Goal: Task Accomplishment & Management: Manage account settings

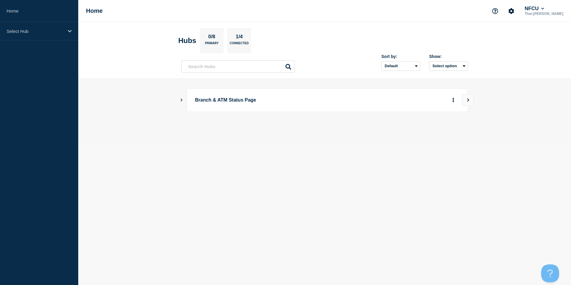
click at [341, 119] on div at bounding box center [324, 120] width 287 height 5
click at [322, 163] on body "Home Select Hub Home NFCU Thai-Luan Nguyen Hubs 0/8 Primary 1/4 Connected Sort …" at bounding box center [285, 142] width 571 height 285
click at [269, 129] on div "Branch & ATM Status Page" at bounding box center [324, 110] width 287 height 44
click at [40, 28] on div "Select Hub" at bounding box center [39, 31] width 78 height 18
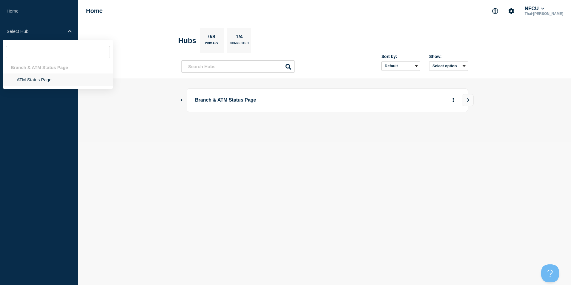
click at [42, 83] on li "ATM Status Page" at bounding box center [58, 79] width 110 height 12
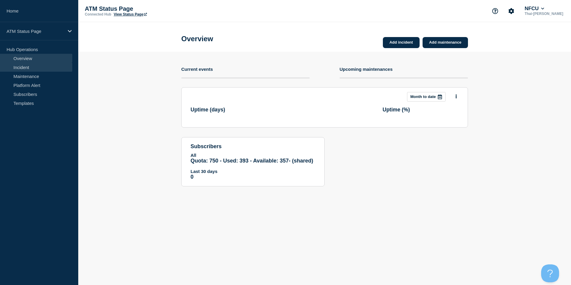
click at [23, 70] on link "Incident" at bounding box center [36, 67] width 72 height 9
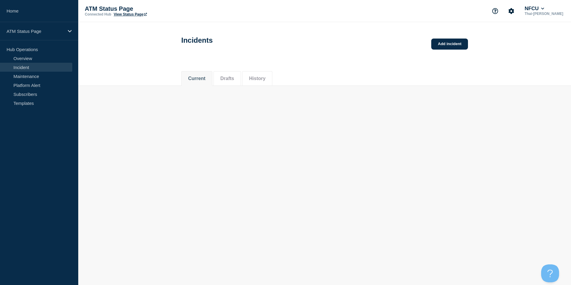
click at [448, 38] on div "Incidents Add incident" at bounding box center [325, 39] width 300 height 30
click at [448, 45] on link "Add incident" at bounding box center [449, 44] width 37 height 11
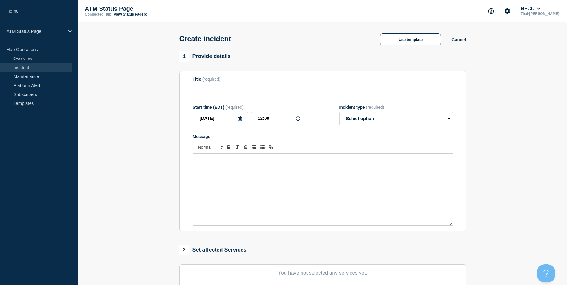
click at [457, 43] on div "Use template Cancel" at bounding box center [418, 39] width 96 height 13
click at [459, 39] on button "Cancel" at bounding box center [458, 39] width 15 height 5
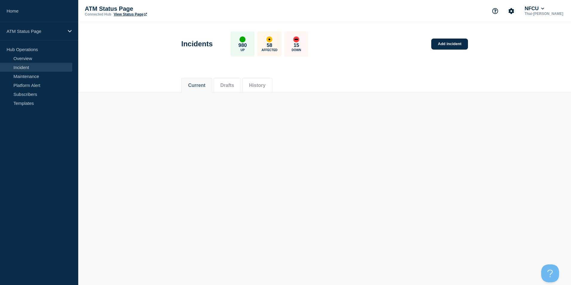
click at [23, 67] on link "Incident" at bounding box center [36, 67] width 72 height 9
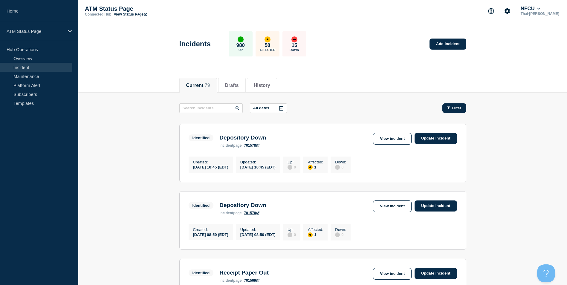
click at [449, 105] on button "Filter" at bounding box center [454, 108] width 24 height 10
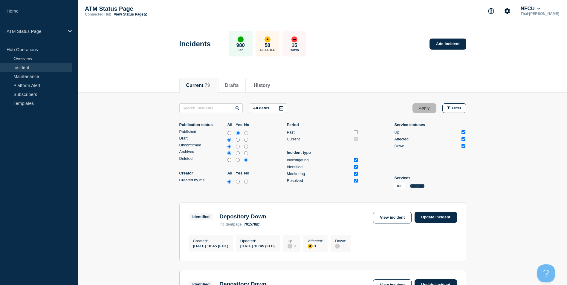
click at [414, 185] on button "Change" at bounding box center [417, 186] width 14 height 4
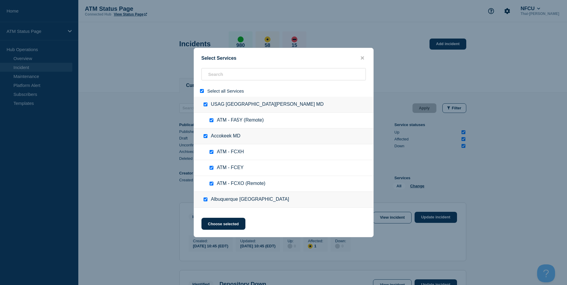
click at [201, 92] on input "select all" at bounding box center [202, 91] width 4 height 4
checkbox input "false"
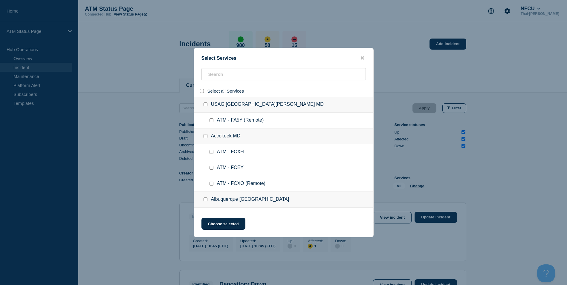
checkbox input "false"
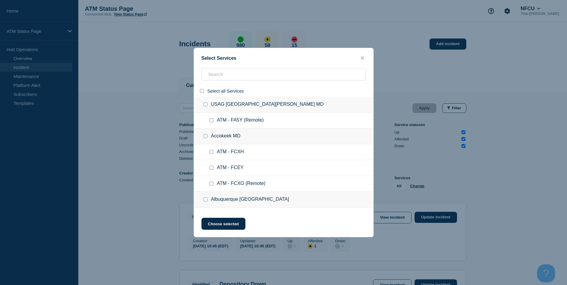
checkbox input "false"
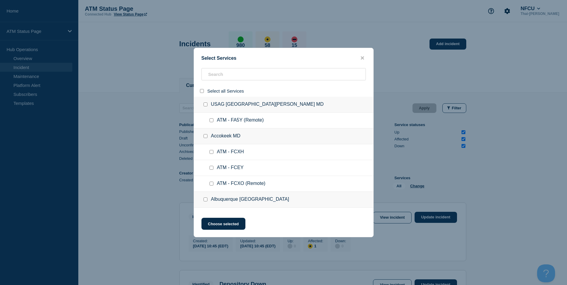
checkbox input "false"
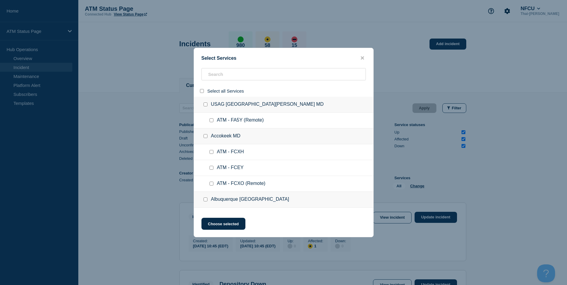
checkbox input "false"
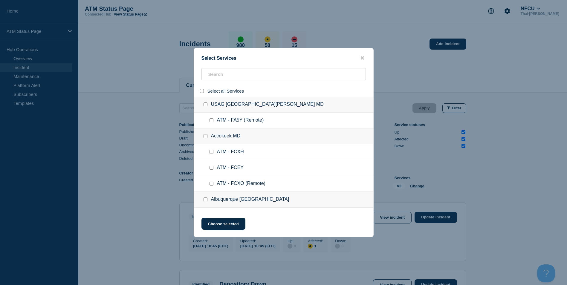
checkbox input "false"
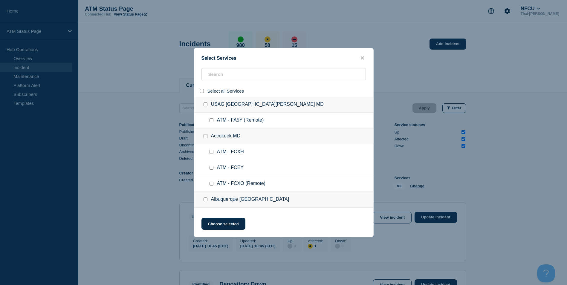
checkbox input "false"
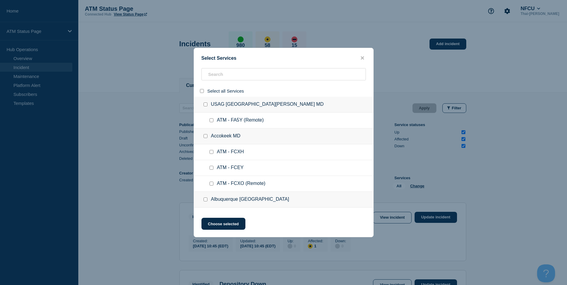
checkbox input "false"
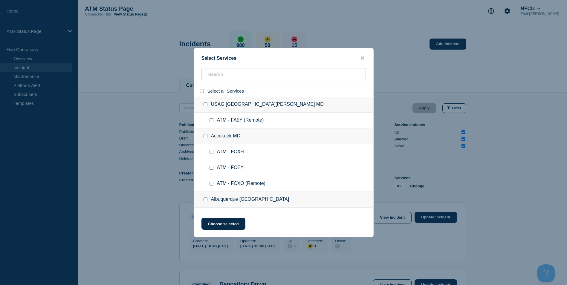
checkbox input "false"
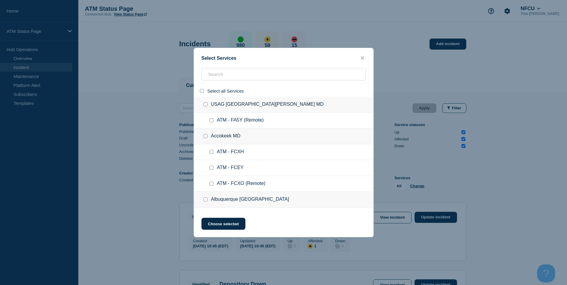
checkbox input "false"
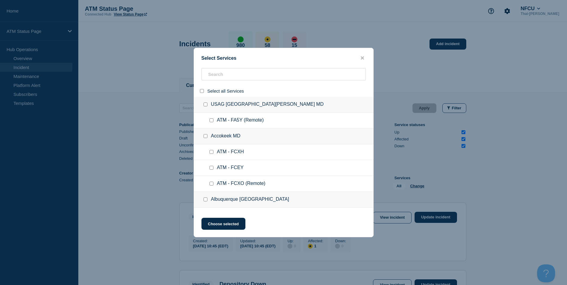
checkbox input "false"
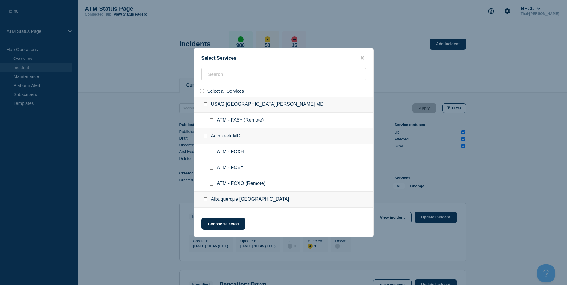
checkbox input "false"
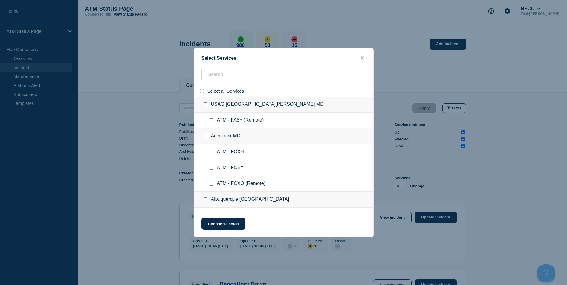
checkbox input "false"
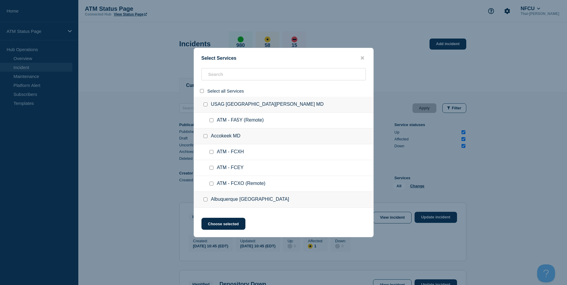
checkbox input "false"
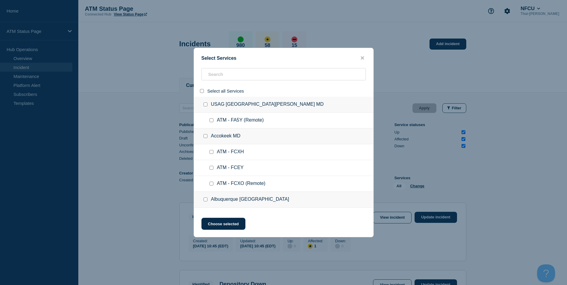
checkbox input "false"
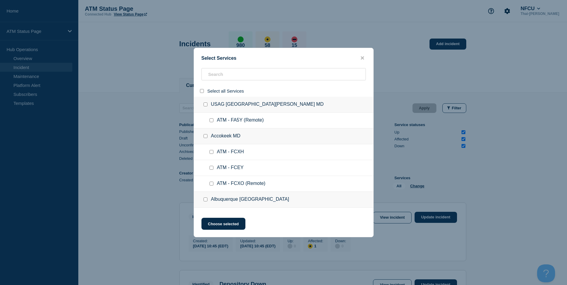
checkbox input "false"
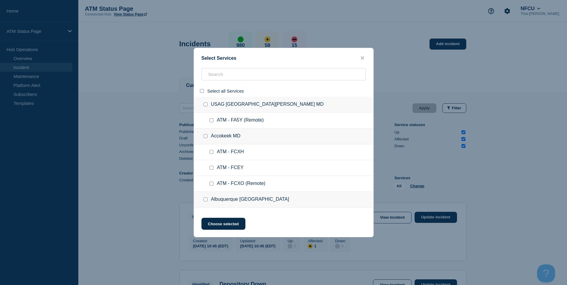
checkbox input "false"
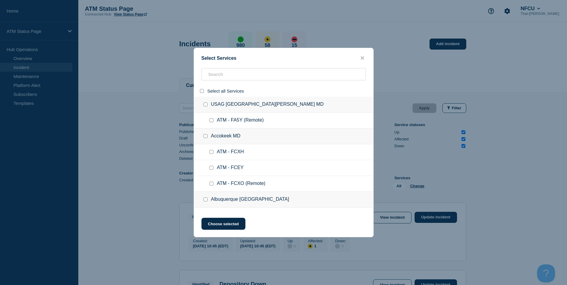
checkbox input "false"
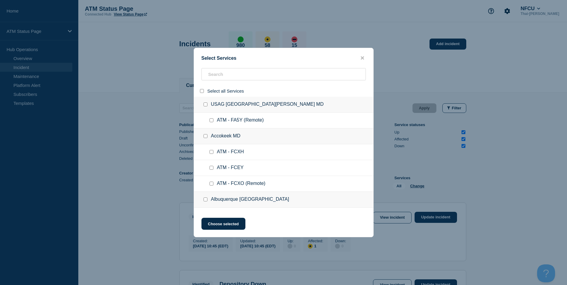
checkbox input "false"
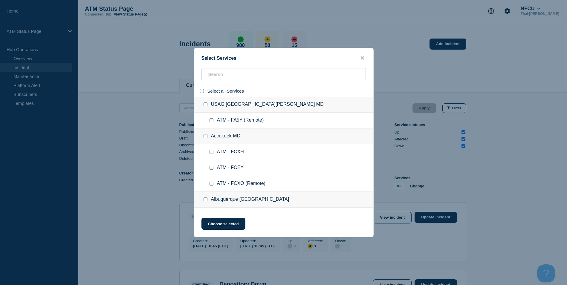
checkbox input "false"
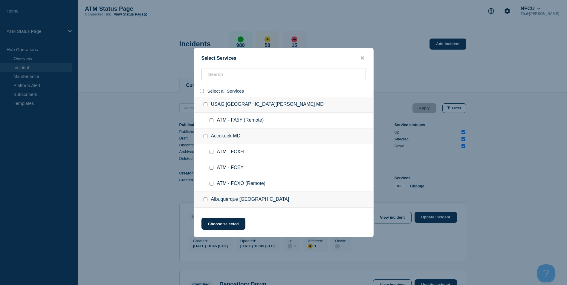
checkbox input "false"
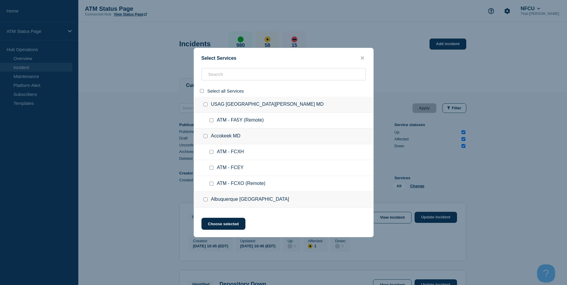
checkbox input "false"
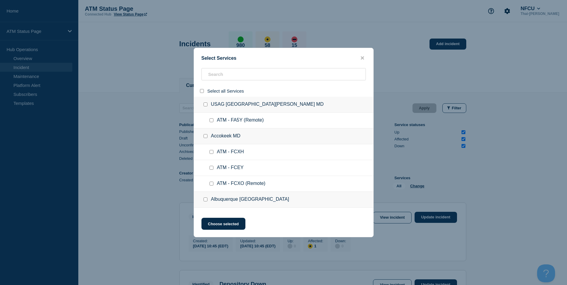
checkbox input "false"
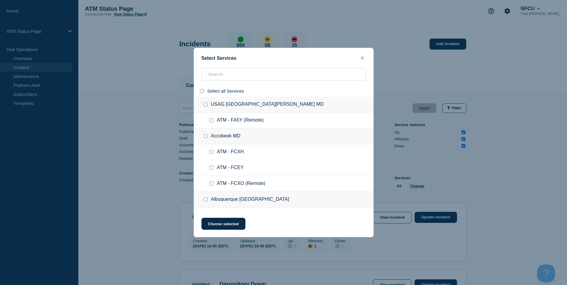
checkbox input "false"
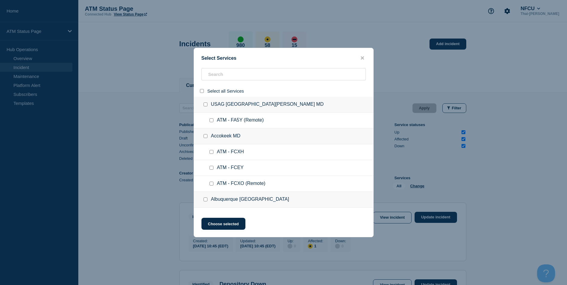
checkbox input "false"
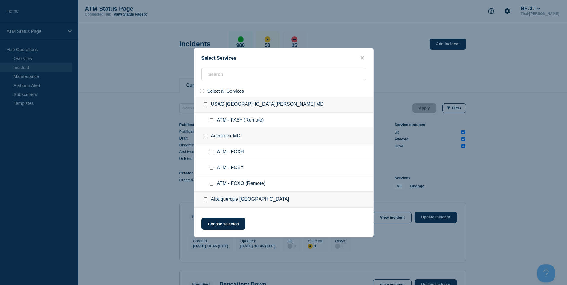
checkbox input "false"
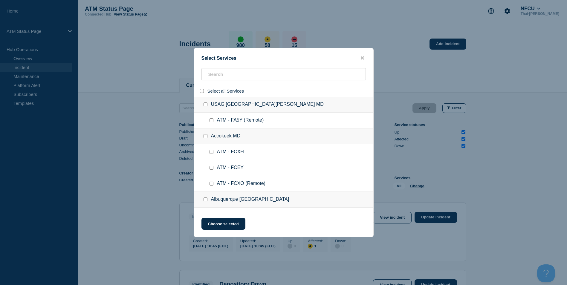
checkbox input "false"
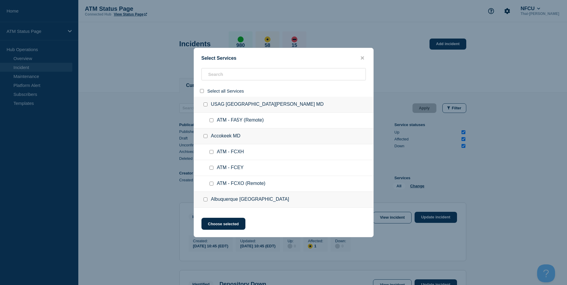
checkbox input "false"
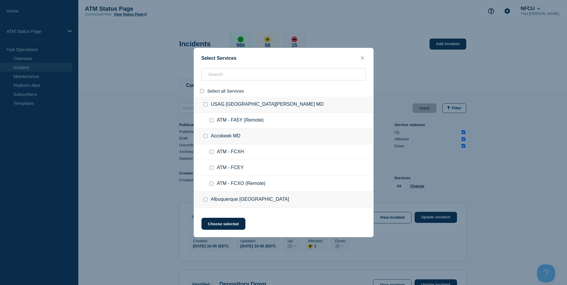
checkbox input "false"
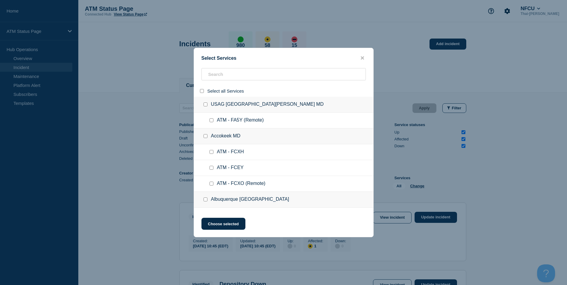
checkbox input "false"
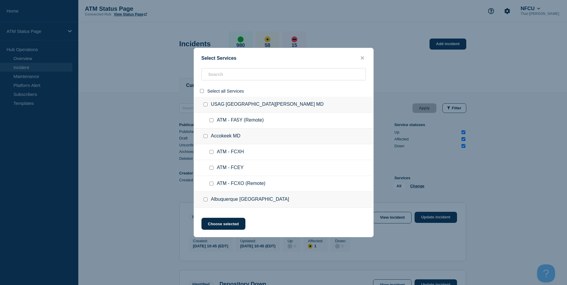
checkbox input "false"
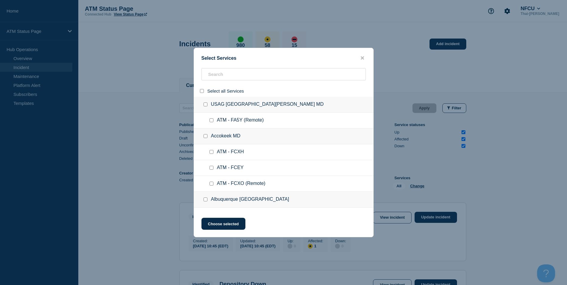
checkbox input "false"
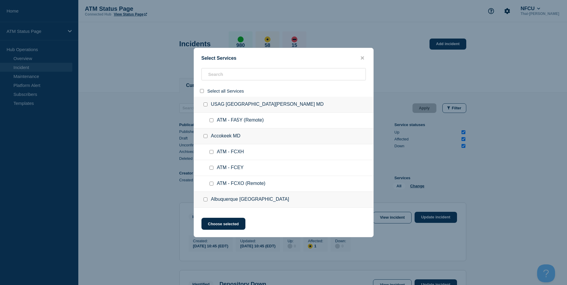
checkbox input "false"
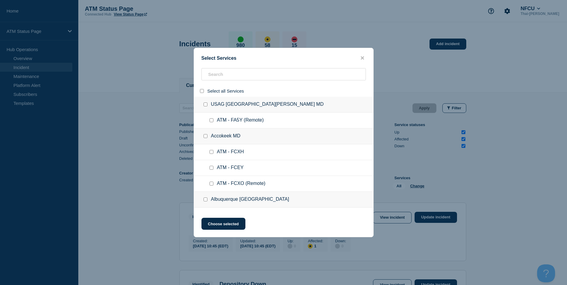
checkbox input "false"
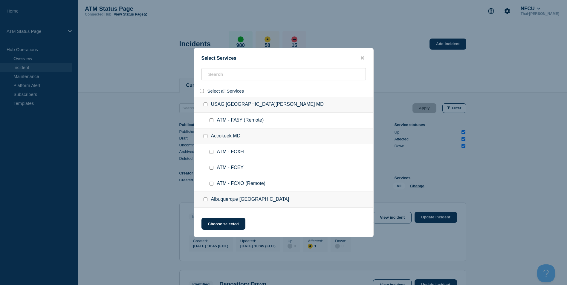
checkbox input "false"
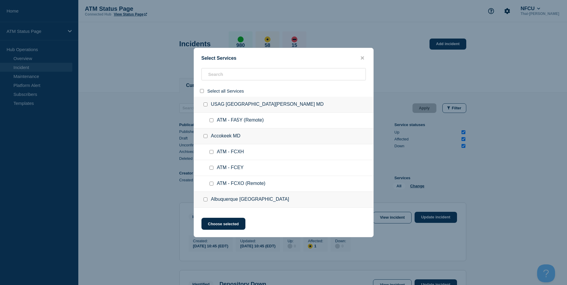
checkbox input "false"
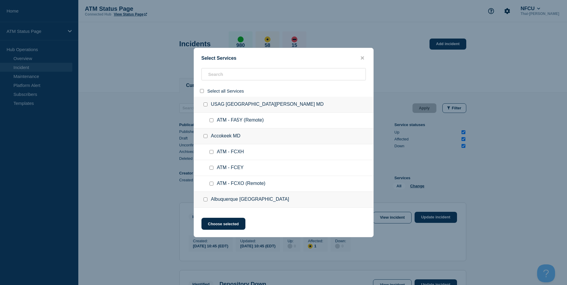
checkbox input "false"
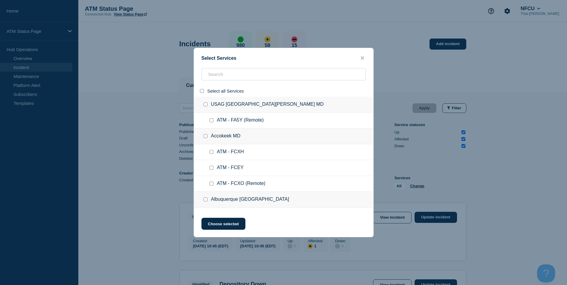
checkbox input "false"
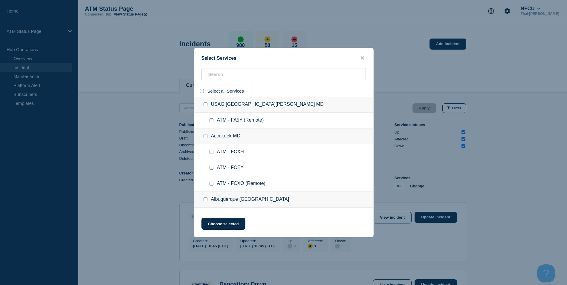
checkbox input "false"
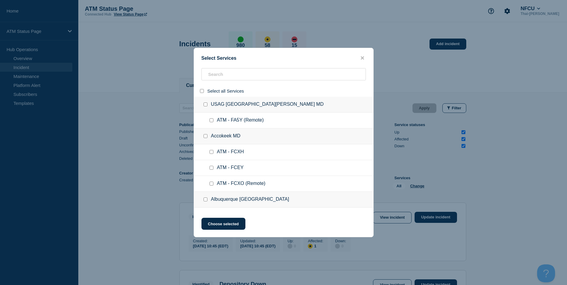
checkbox input "false"
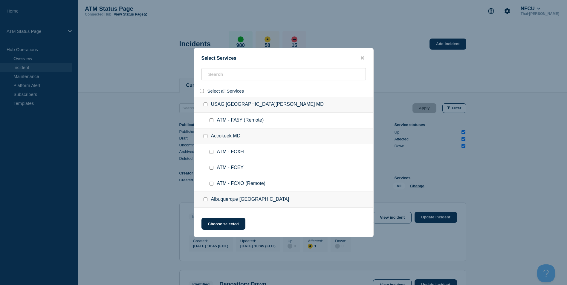
checkbox input "false"
click at [235, 72] on input "search" at bounding box center [283, 74] width 164 height 12
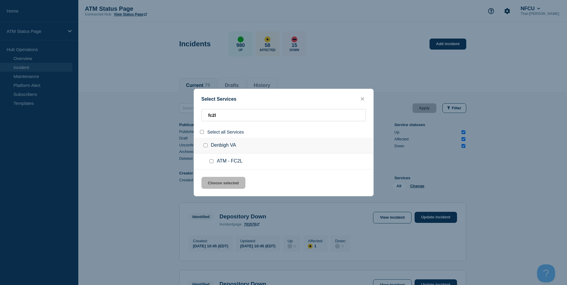
click at [210, 160] on input "service: ATM - FC2L" at bounding box center [211, 161] width 4 height 4
click at [216, 187] on button "Choose selected" at bounding box center [223, 183] width 44 height 12
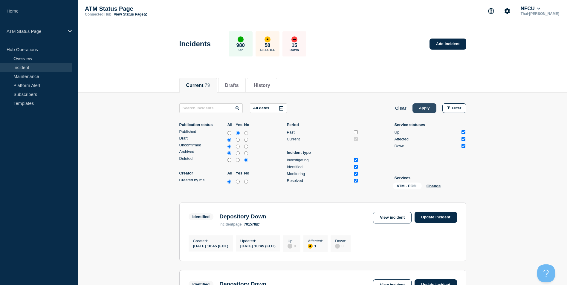
click at [428, 107] on button "Apply" at bounding box center [424, 108] width 24 height 10
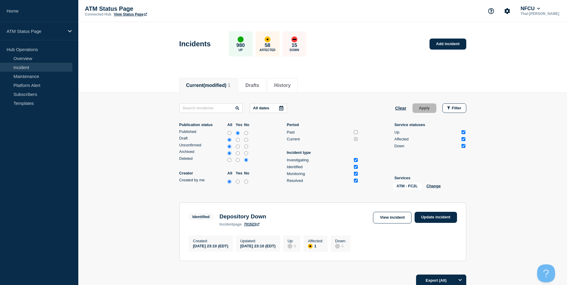
click at [438, 225] on div "Identified Depository Down incident page 701523 View incident Update incident" at bounding box center [323, 219] width 268 height 15
click at [438, 213] on link "Update incident" at bounding box center [435, 217] width 42 height 11
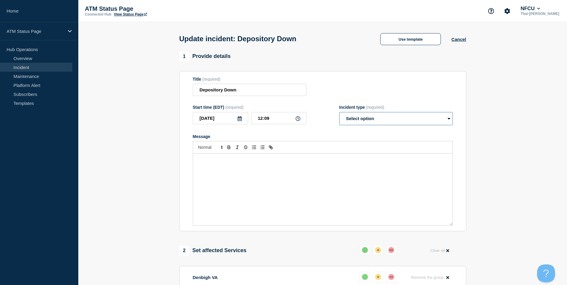
click at [405, 119] on select "Select option Investigating Identified Monitoring Resolved" at bounding box center [396, 118] width 114 height 13
click at [339, 113] on select "Select option Investigating Identified Monitoring Resolved" at bounding box center [396, 118] width 114 height 13
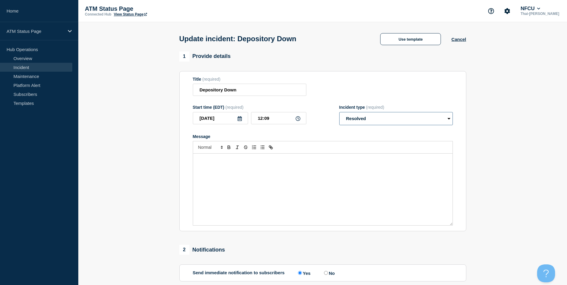
scroll to position [97, 0]
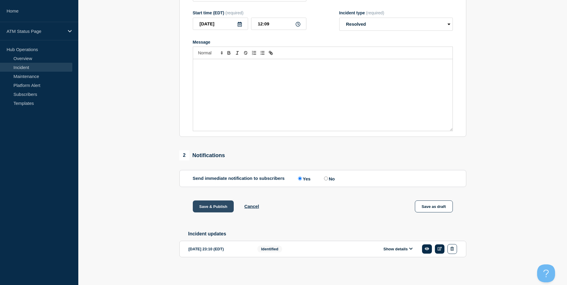
click at [215, 207] on button "Save & Publish" at bounding box center [213, 206] width 41 height 12
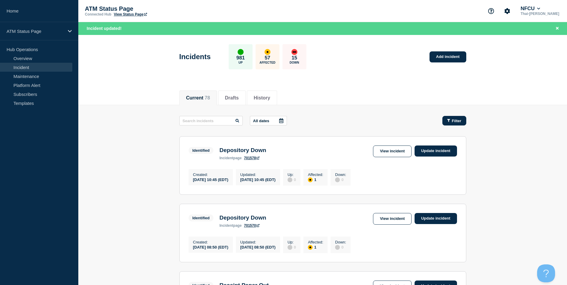
click at [454, 121] on span "Filter" at bounding box center [457, 121] width 10 height 4
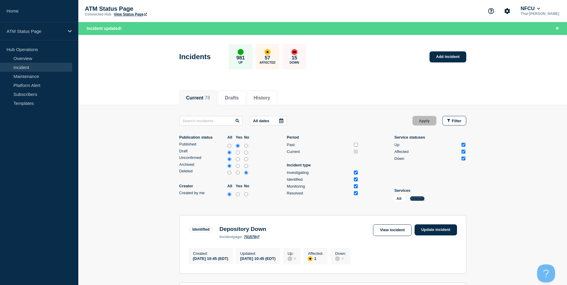
click at [417, 197] on button "Change" at bounding box center [417, 198] width 14 height 4
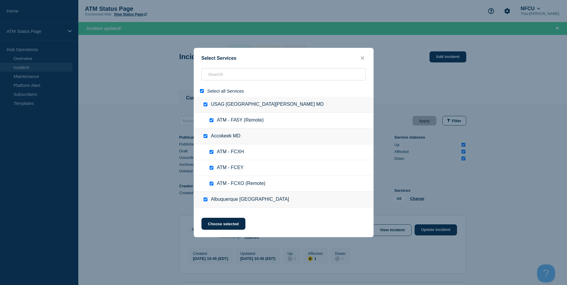
click at [201, 92] on input "select all" at bounding box center [202, 91] width 4 height 4
click at [217, 74] on input "search" at bounding box center [283, 74] width 164 height 12
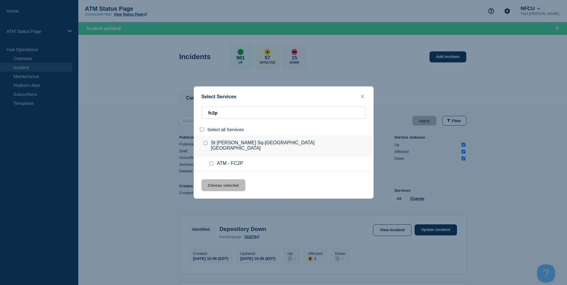
click at [201, 131] on input "select all" at bounding box center [202, 130] width 4 height 4
click at [223, 182] on button "Choose selected" at bounding box center [223, 185] width 44 height 12
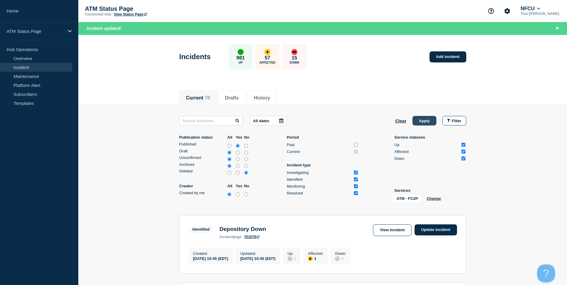
click at [428, 123] on button "Apply" at bounding box center [424, 121] width 24 height 10
click at [442, 230] on link "Update incident" at bounding box center [435, 229] width 42 height 11
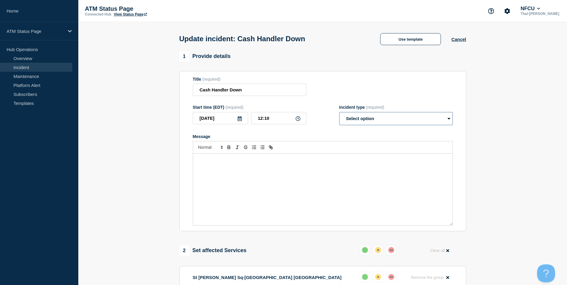
click at [372, 119] on select "Select option Investigating Identified Monitoring Resolved" at bounding box center [396, 118] width 114 height 13
click at [339, 113] on select "Select option Investigating Identified Monitoring Resolved" at bounding box center [396, 118] width 114 height 13
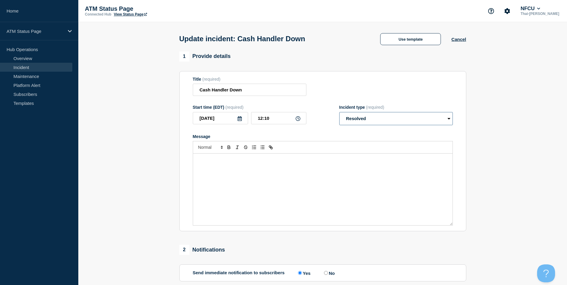
scroll to position [97, 0]
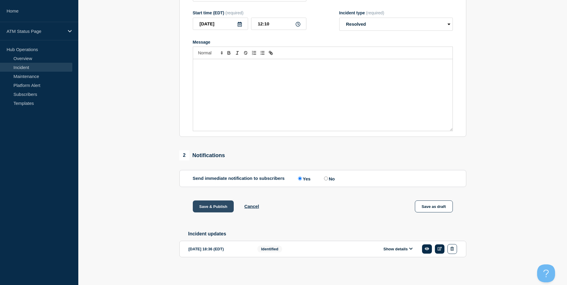
click at [217, 204] on button "Save & Publish" at bounding box center [213, 206] width 41 height 12
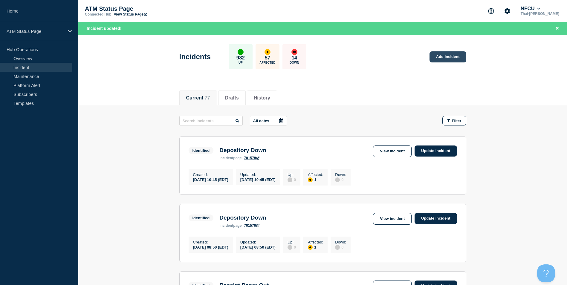
click at [460, 58] on link "Add incident" at bounding box center [447, 56] width 37 height 11
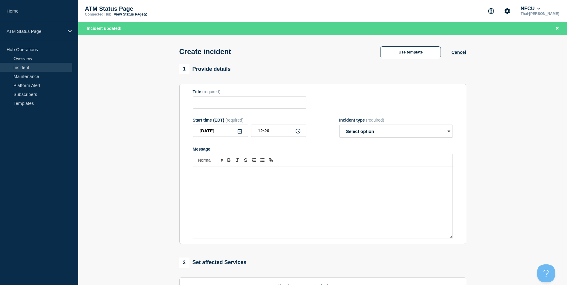
scroll to position [146, 0]
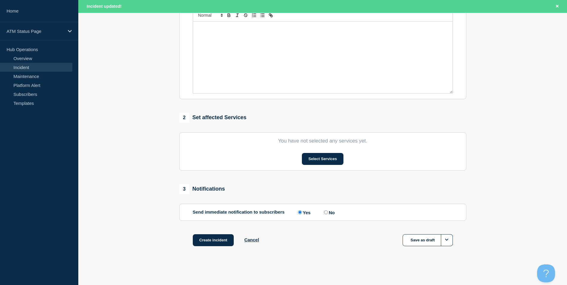
click at [325, 165] on section "You have not selected any services yet. Select Services" at bounding box center [322, 151] width 287 height 38
click at [326, 160] on button "Select Services" at bounding box center [323, 159] width 42 height 12
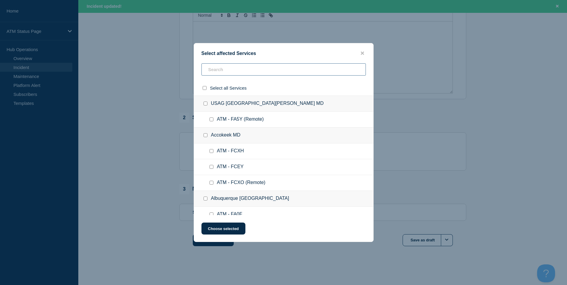
click at [238, 68] on input "text" at bounding box center [283, 69] width 164 height 12
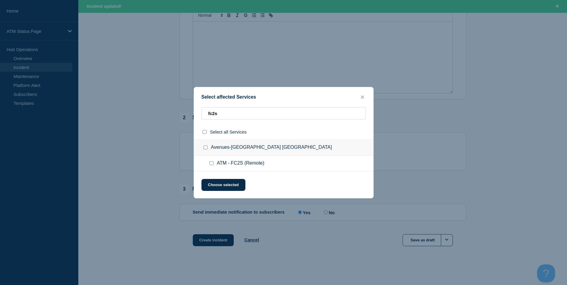
click at [213, 164] on div at bounding box center [212, 163] width 9 height 6
drag, startPoint x: 213, startPoint y: 164, endPoint x: 218, endPoint y: 176, distance: 13.7
click at [212, 164] on input "ATM - FC2S (Remote) checkbox" at bounding box center [211, 163] width 4 height 4
click at [221, 187] on button "Choose selected" at bounding box center [223, 185] width 44 height 12
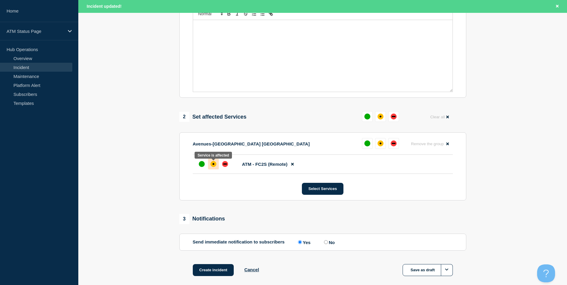
click at [212, 167] on div "affected" at bounding box center [213, 164] width 6 height 6
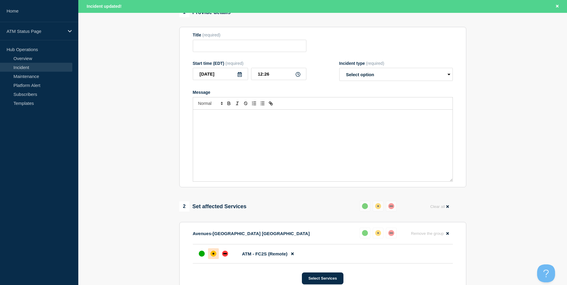
scroll to position [27, 0]
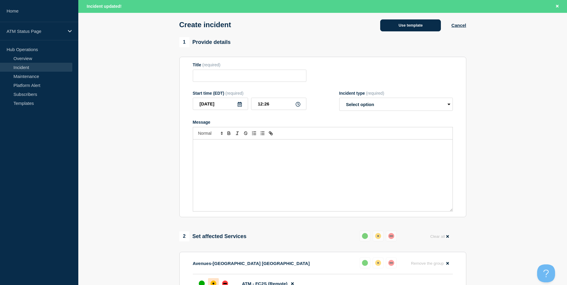
click at [399, 24] on button "Use template" at bounding box center [410, 25] width 61 height 12
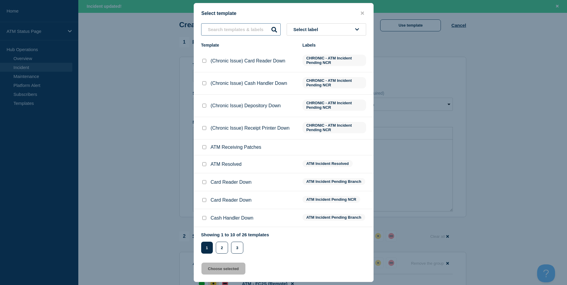
click at [220, 28] on input "text" at bounding box center [240, 29] width 79 height 12
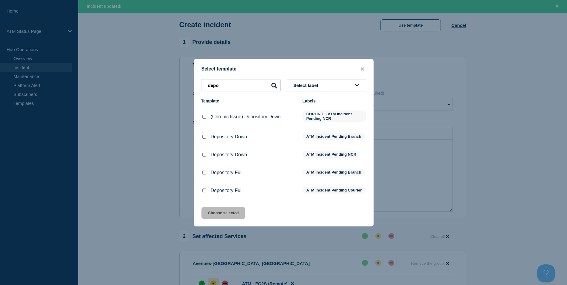
click at [202, 153] on input "Depository Down checkbox" at bounding box center [204, 155] width 4 height 4
click at [212, 210] on div "Select template depo Select label Template Labels (Chronic Issue) Depository Do…" at bounding box center [284, 143] width 180 height 168
click at [213, 219] on button "Choose selected" at bounding box center [223, 213] width 44 height 12
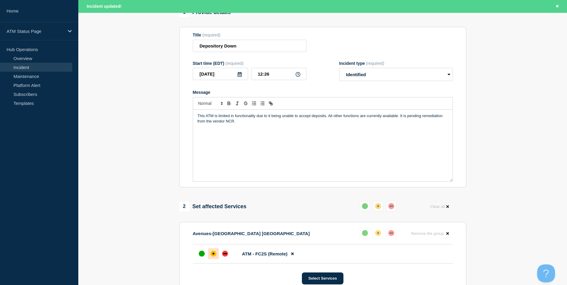
scroll to position [178, 0]
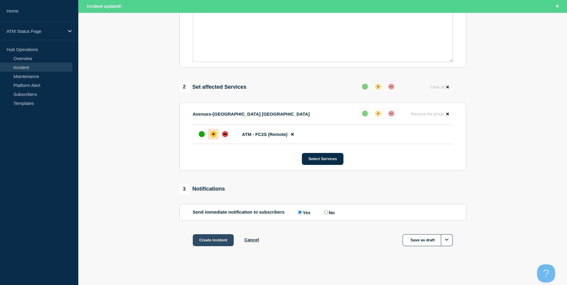
click at [225, 240] on button "Create incident" at bounding box center [213, 240] width 41 height 12
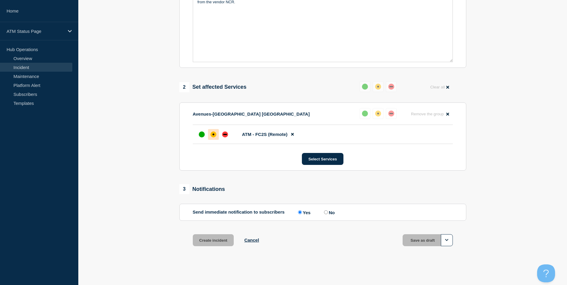
scroll to position [165, 0]
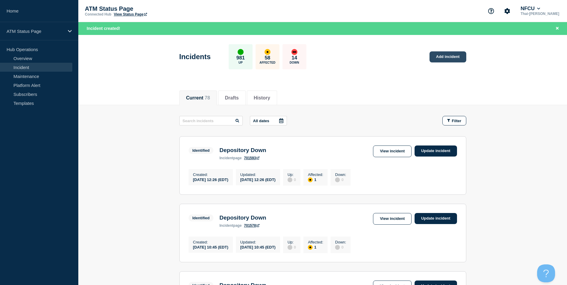
click at [458, 55] on link "Add incident" at bounding box center [447, 56] width 37 height 11
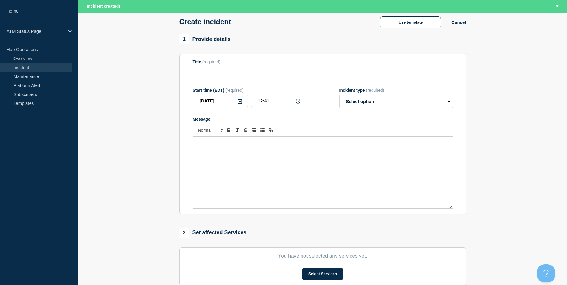
scroll to position [146, 0]
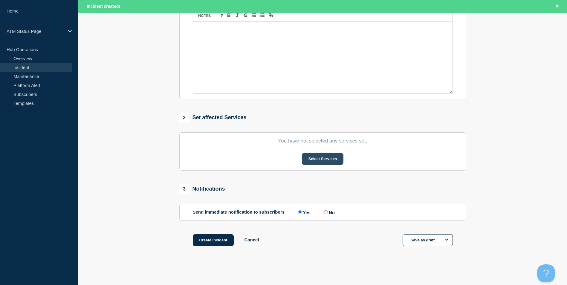
click at [331, 156] on button "Select Services" at bounding box center [323, 159] width 42 height 12
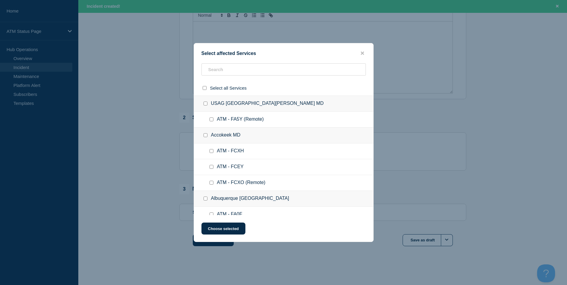
drag, startPoint x: 229, startPoint y: 64, endPoint x: 230, endPoint y: 70, distance: 6.3
click at [229, 66] on div "Select affected Services Select all Services USAG Fort Detrick MD ATM - FA5Y (R…" at bounding box center [284, 142] width 180 height 199
click at [230, 70] on input "text" at bounding box center [283, 69] width 164 height 12
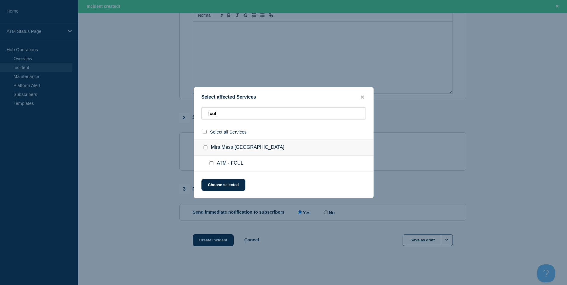
click at [210, 164] on input "ATM - FCUL checkbox" at bounding box center [211, 163] width 4 height 4
click at [223, 186] on button "Choose selected" at bounding box center [223, 185] width 44 height 12
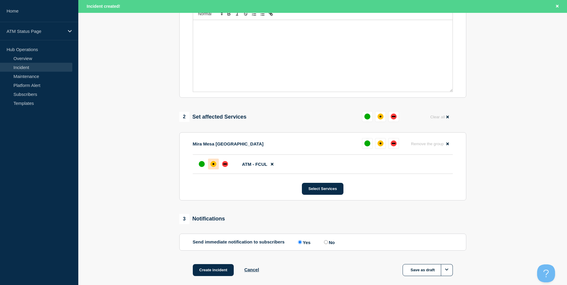
click at [216, 163] on div at bounding box center [213, 164] width 11 height 11
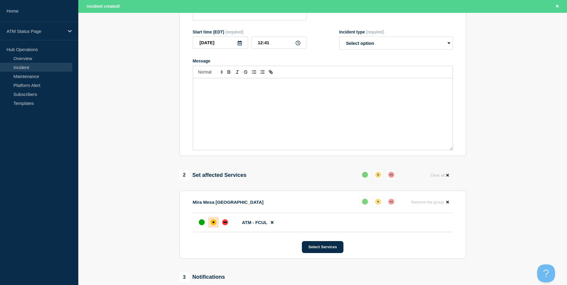
scroll to position [0, 0]
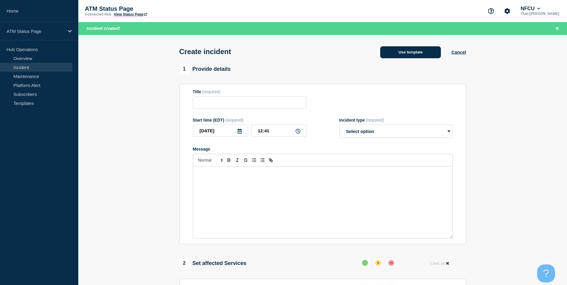
click at [409, 55] on button "Use template" at bounding box center [410, 52] width 61 height 12
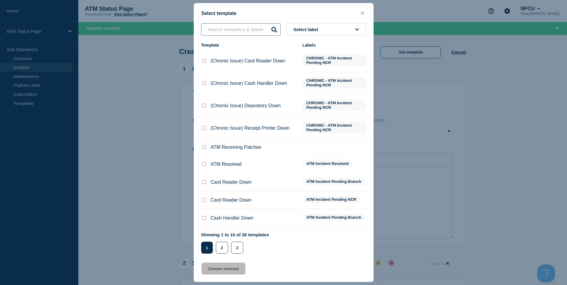
click at [245, 31] on input "text" at bounding box center [240, 29] width 79 height 12
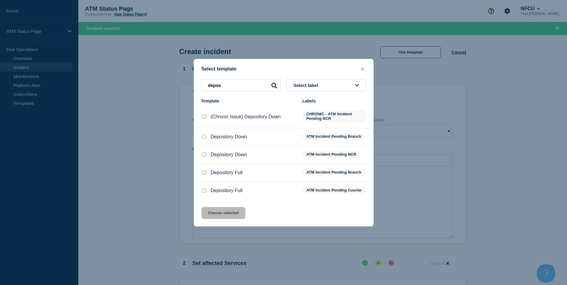
click at [206, 136] on input "Depository Down checkbox" at bounding box center [204, 137] width 4 height 4
click at [227, 219] on button "Choose selected" at bounding box center [223, 213] width 44 height 12
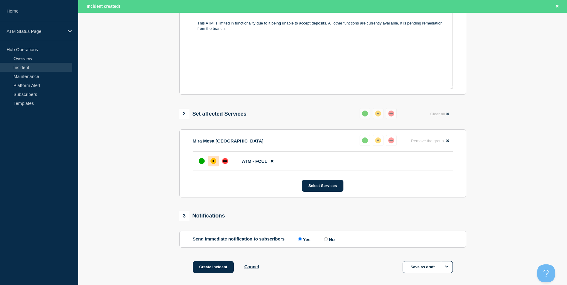
scroll to position [178, 0]
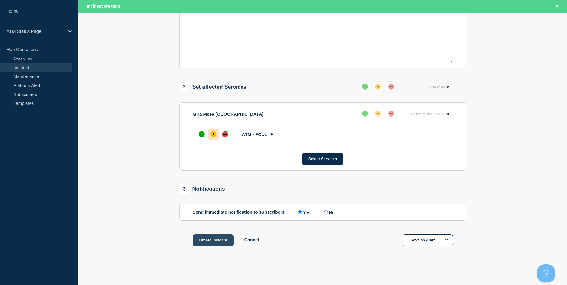
click at [216, 242] on button "Create incident" at bounding box center [213, 240] width 41 height 12
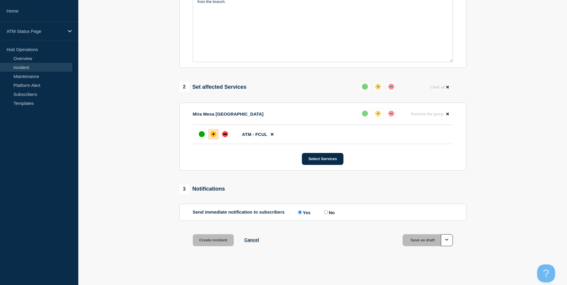
scroll to position [165, 0]
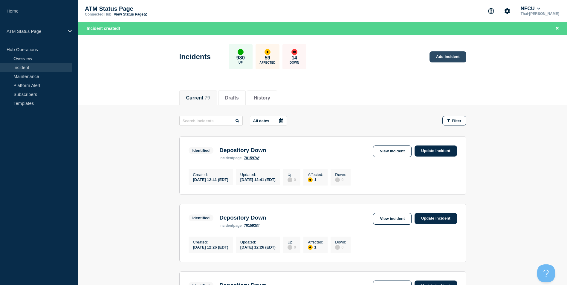
click at [445, 56] on link "Add incident" at bounding box center [447, 56] width 37 height 11
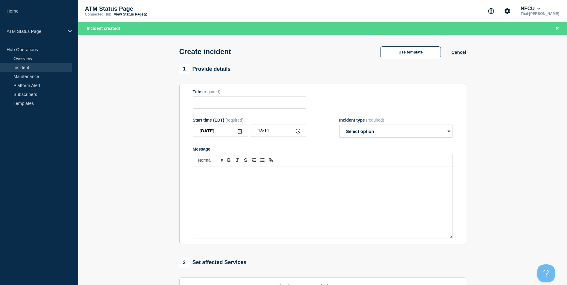
scroll to position [146, 0]
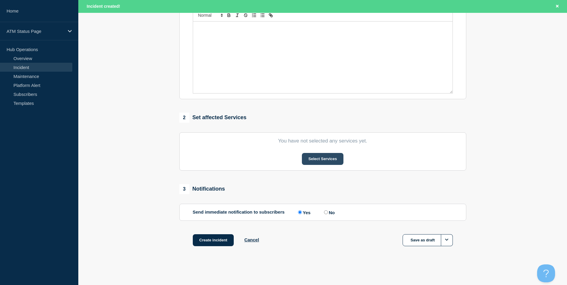
click at [321, 158] on button "Select Services" at bounding box center [323, 159] width 42 height 12
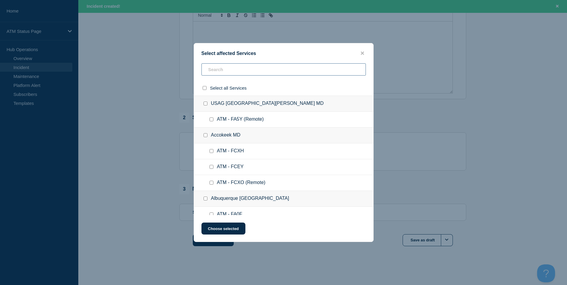
click at [212, 65] on input "text" at bounding box center [283, 69] width 164 height 12
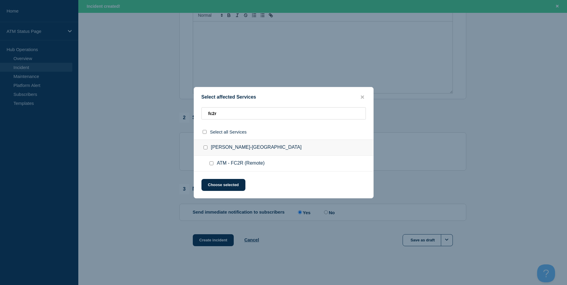
click at [210, 166] on div at bounding box center [212, 163] width 9 height 6
click at [212, 163] on input "ATM - FC2R (Remote) checkbox" at bounding box center [211, 163] width 4 height 4
click at [228, 191] on button "Choose selected" at bounding box center [223, 185] width 44 height 12
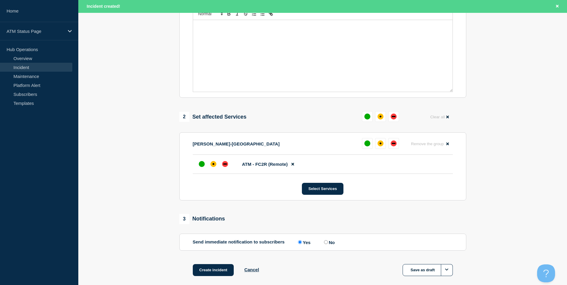
click at [228, 186] on button "Choose selected" at bounding box center [223, 182] width 44 height 12
click at [208, 159] on li "ATM - FC2R (Remote)" at bounding box center [323, 164] width 260 height 19
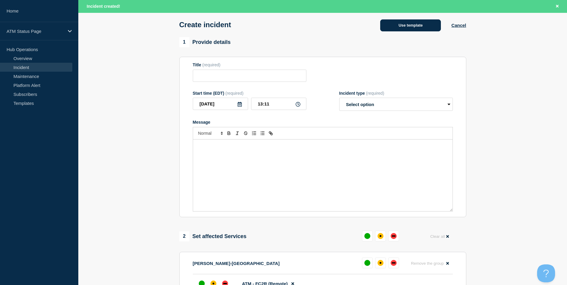
drag, startPoint x: 405, startPoint y: 15, endPoint x: 410, endPoint y: 27, distance: 12.7
click at [405, 16] on div "Create incident Use template Cancel" at bounding box center [322, 22] width 300 height 29
click at [410, 27] on button "Use template" at bounding box center [410, 25] width 61 height 12
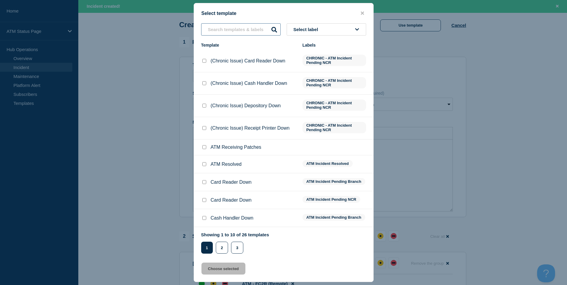
click at [225, 32] on input "text" at bounding box center [240, 29] width 79 height 12
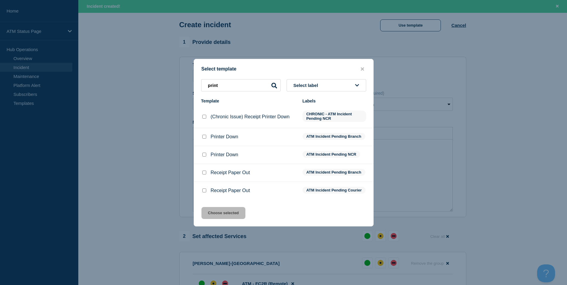
click at [203, 192] on input "Receipt Paper Out checkbox" at bounding box center [204, 191] width 4 height 4
click at [220, 216] on button "Choose selected" at bounding box center [223, 213] width 44 height 12
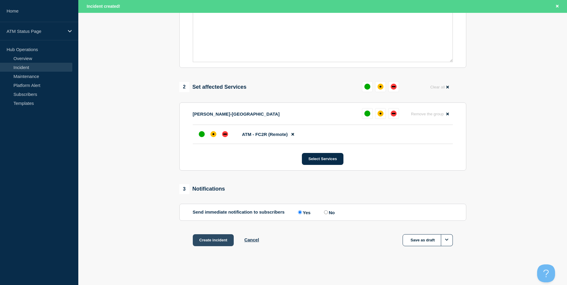
scroll to position [178, 0]
click at [215, 238] on button "Create incident" at bounding box center [213, 240] width 41 height 12
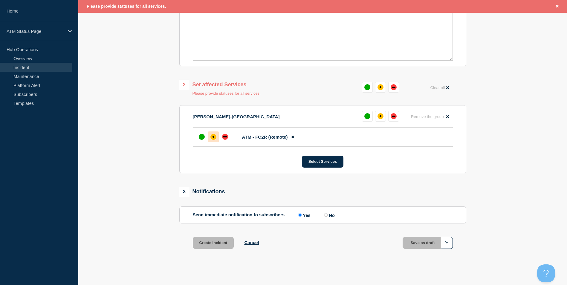
click at [212, 140] on div "affected" at bounding box center [213, 137] width 6 height 6
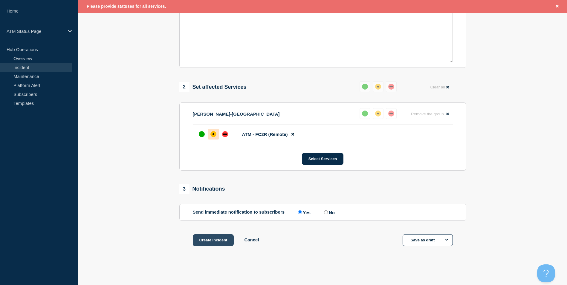
click at [212, 238] on button "Create incident" at bounding box center [213, 240] width 41 height 12
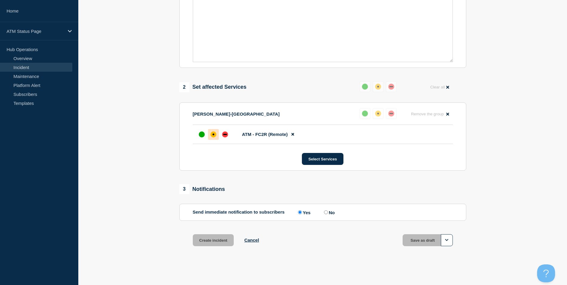
scroll to position [165, 0]
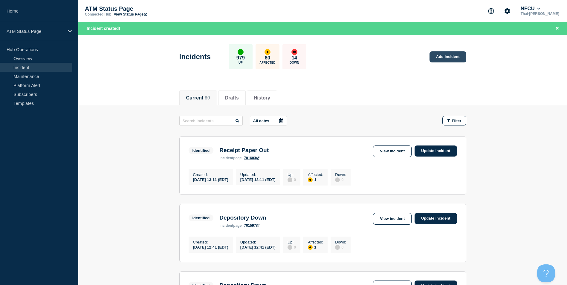
click at [450, 56] on link "Add incident" at bounding box center [447, 56] width 37 height 11
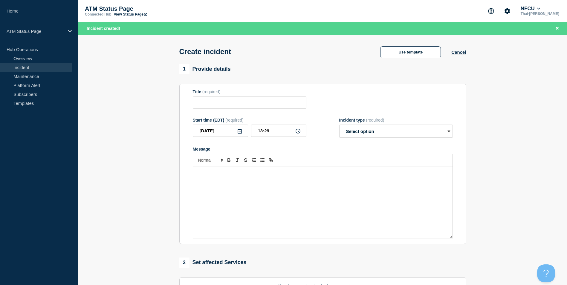
scroll to position [146, 0]
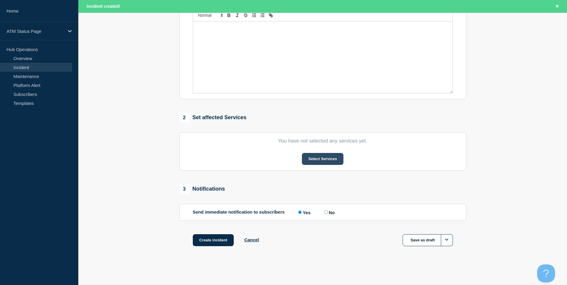
click at [324, 163] on button "Select Services" at bounding box center [323, 159] width 42 height 12
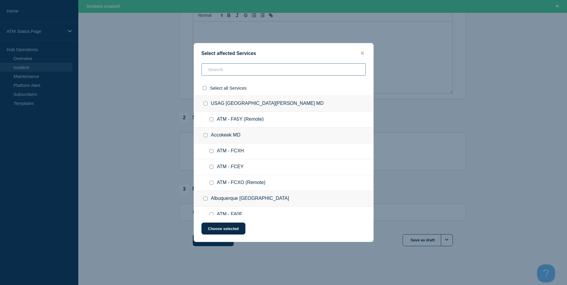
click at [236, 68] on input "text" at bounding box center [283, 69] width 164 height 12
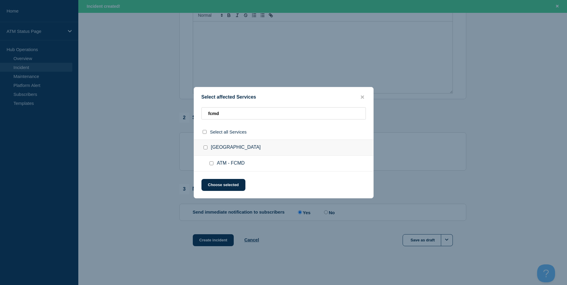
click at [210, 163] on input "ATM - FCMD checkbox" at bounding box center [211, 163] width 4 height 4
click at [227, 182] on button "Choose selected" at bounding box center [223, 185] width 44 height 12
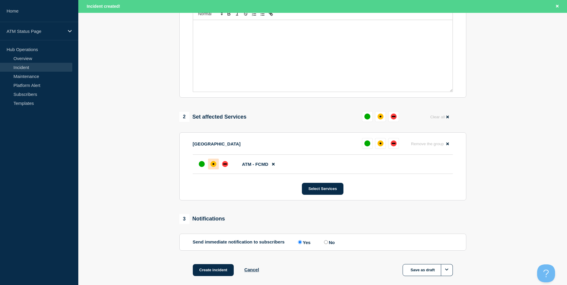
click at [213, 168] on div at bounding box center [213, 164] width 11 height 11
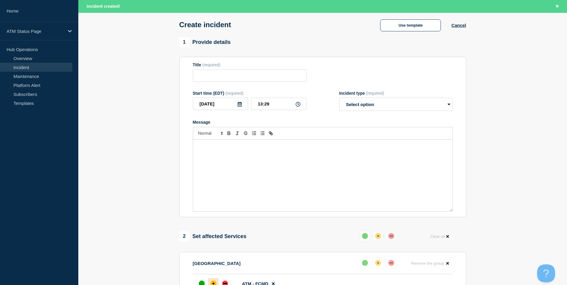
scroll to position [0, 0]
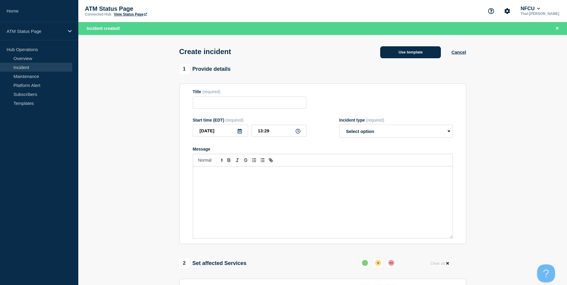
click at [402, 54] on button "Use template" at bounding box center [410, 52] width 61 height 12
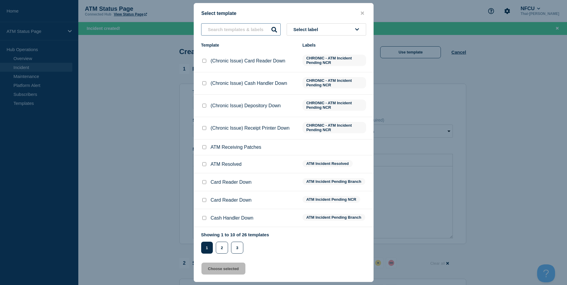
click at [229, 25] on input "text" at bounding box center [240, 29] width 79 height 12
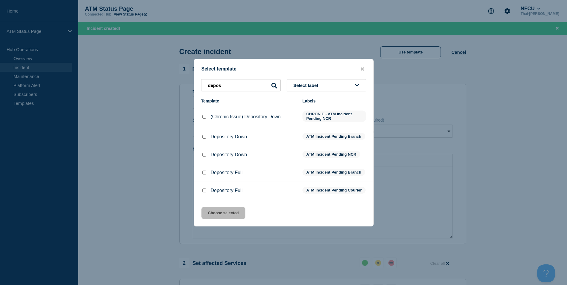
click at [204, 134] on div at bounding box center [204, 137] width 6 height 6
click at [203, 135] on input "Depository Down checkbox" at bounding box center [204, 137] width 4 height 4
click at [220, 219] on button "Choose selected" at bounding box center [223, 213] width 44 height 12
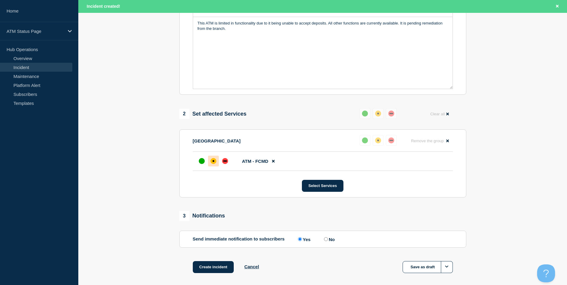
scroll to position [178, 0]
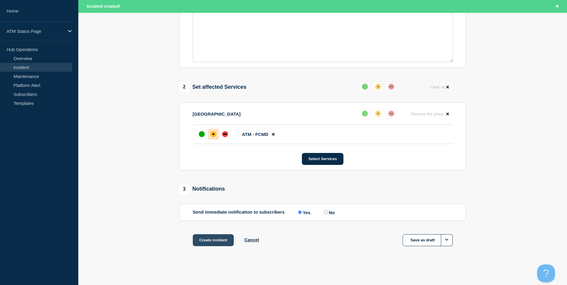
click at [220, 240] on button "Create incident" at bounding box center [213, 240] width 41 height 12
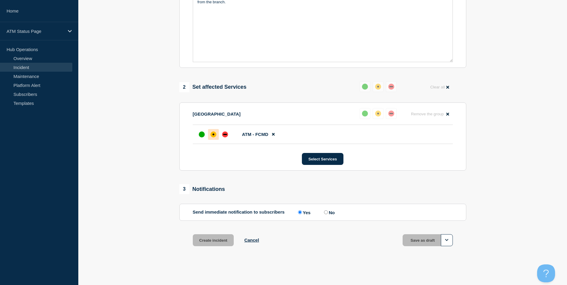
scroll to position [165, 0]
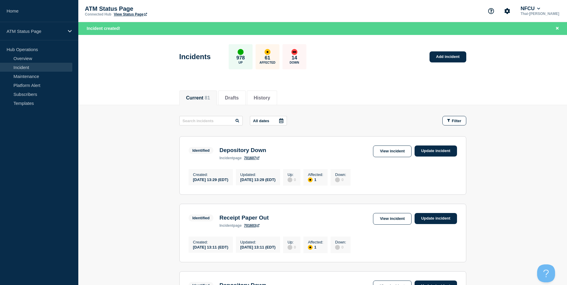
click at [458, 119] on span "Filter" at bounding box center [457, 121] width 10 height 4
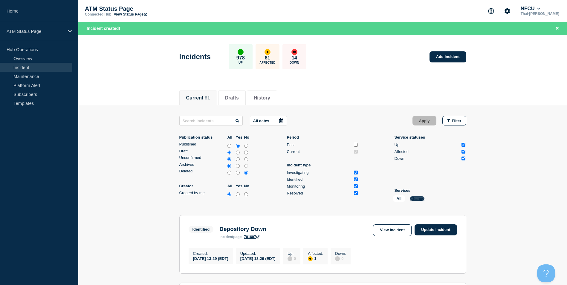
click at [418, 199] on button "Change" at bounding box center [417, 198] width 14 height 4
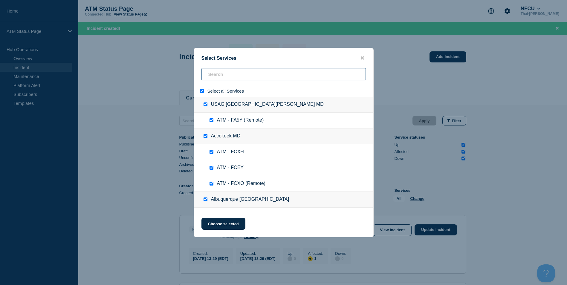
click at [224, 77] on input "search" at bounding box center [283, 74] width 164 height 12
click at [201, 90] on input "select all" at bounding box center [202, 91] width 4 height 4
click at [221, 76] on input "search" at bounding box center [283, 74] width 164 height 12
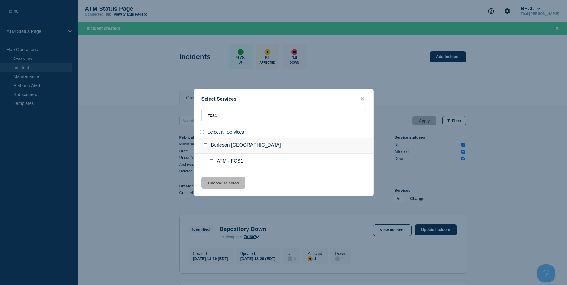
click at [211, 161] on input "service: ATM - FCS1" at bounding box center [211, 161] width 4 height 4
click at [219, 184] on button "Choose selected" at bounding box center [223, 183] width 44 height 12
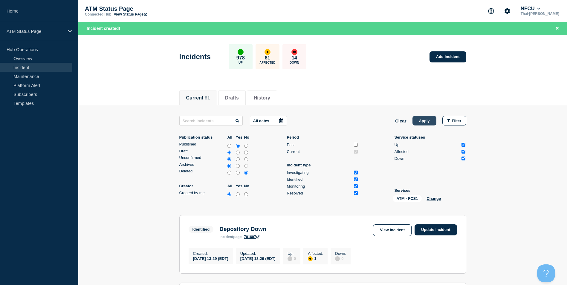
click at [422, 124] on button "Apply" at bounding box center [424, 121] width 24 height 10
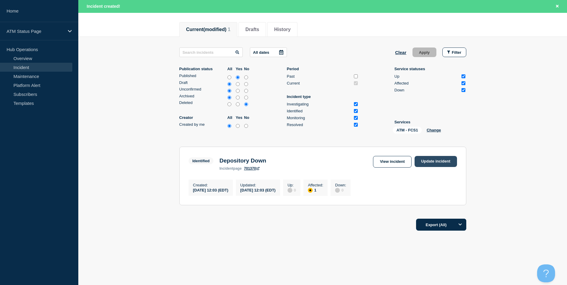
click at [443, 160] on link "Update incident" at bounding box center [435, 161] width 42 height 11
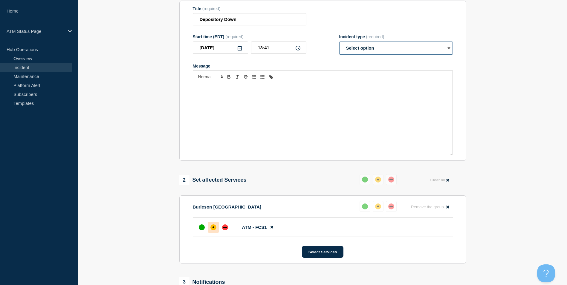
click at [367, 51] on select "Select option Investigating Identified Monitoring Resolved" at bounding box center [396, 48] width 114 height 13
click at [339, 43] on select "Select option Investigating Identified Monitoring Resolved" at bounding box center [396, 48] width 114 height 13
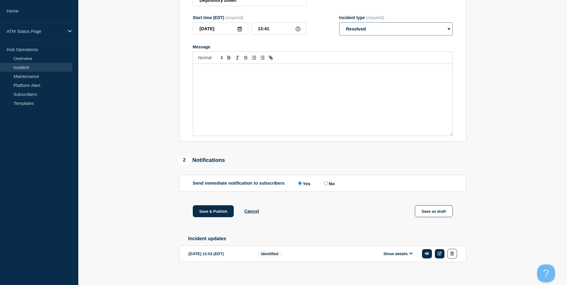
scroll to position [97, 0]
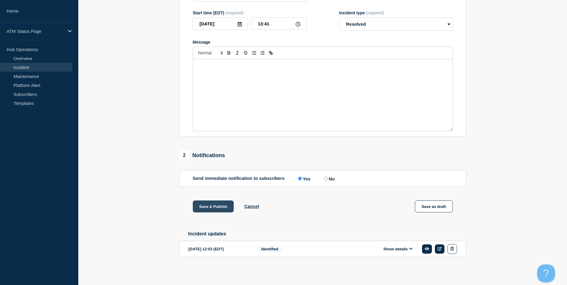
click at [207, 207] on button "Save & Publish" at bounding box center [213, 206] width 41 height 12
